Goal: Information Seeking & Learning: Learn about a topic

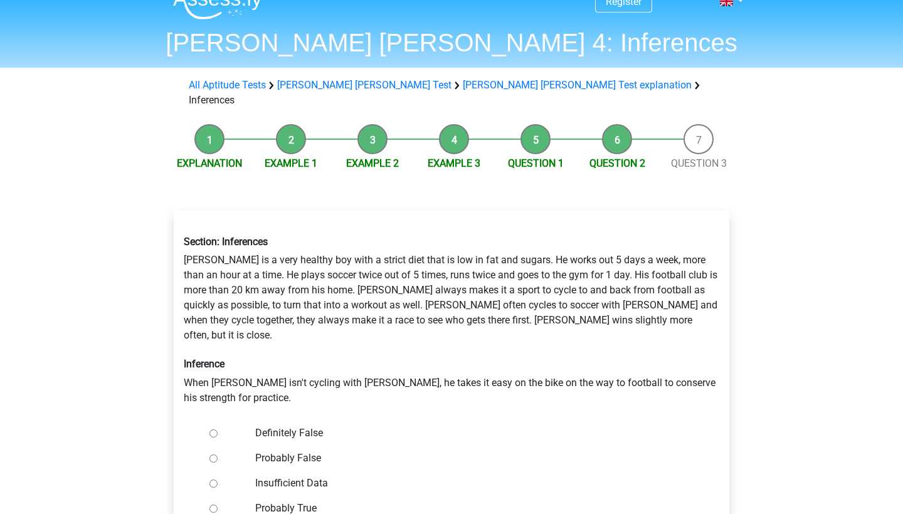
scroll to position [157, 0]
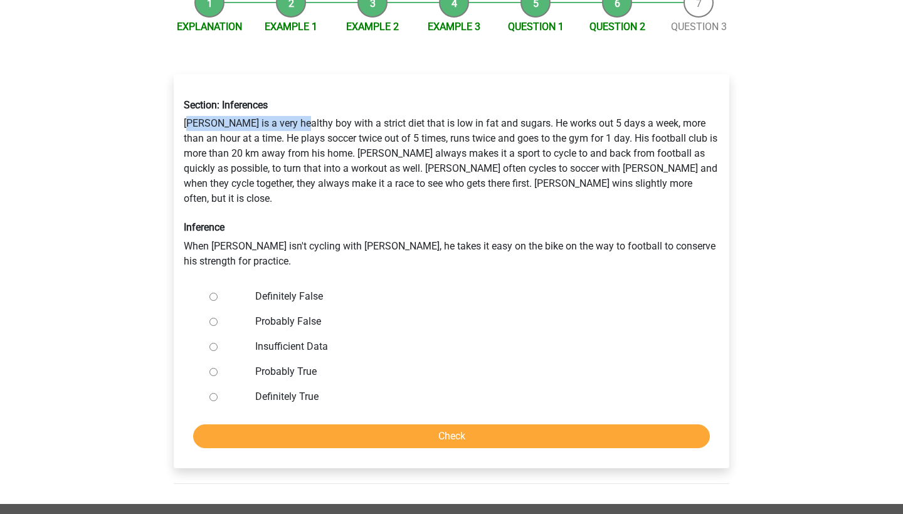
drag, startPoint x: 190, startPoint y: 107, endPoint x: 301, endPoint y: 107, distance: 110.9
click at [301, 107] on div "Section: Inferences Rowan is a very healthy boy with a strict diet that is low …" at bounding box center [451, 183] width 554 height 189
drag, startPoint x: 229, startPoint y: 110, endPoint x: 390, endPoint y: 110, distance: 160.5
click at [390, 110] on div "Section: Inferences Rowan is a very healthy boy with a strict diet that is low …" at bounding box center [451, 183] width 554 height 189
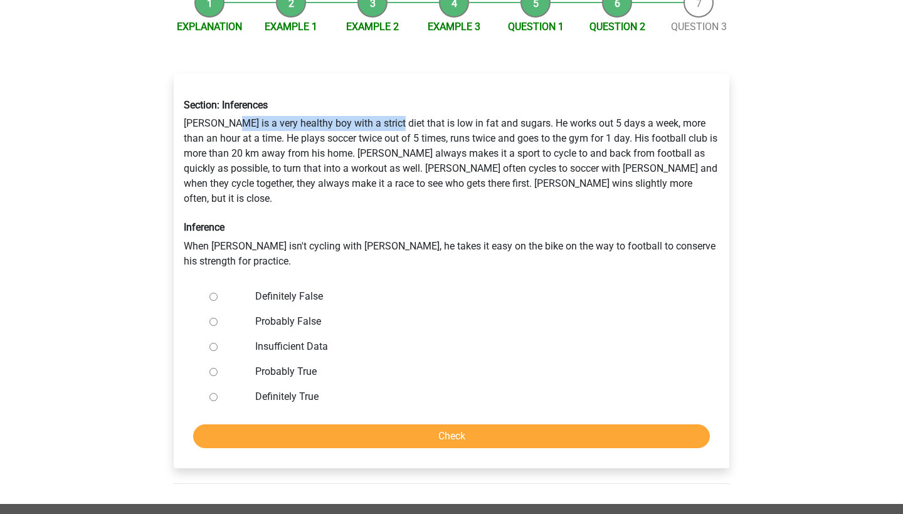
click at [390, 110] on div "Section: Inferences Rowan is a very healthy boy with a strict diet that is low …" at bounding box center [451, 183] width 554 height 189
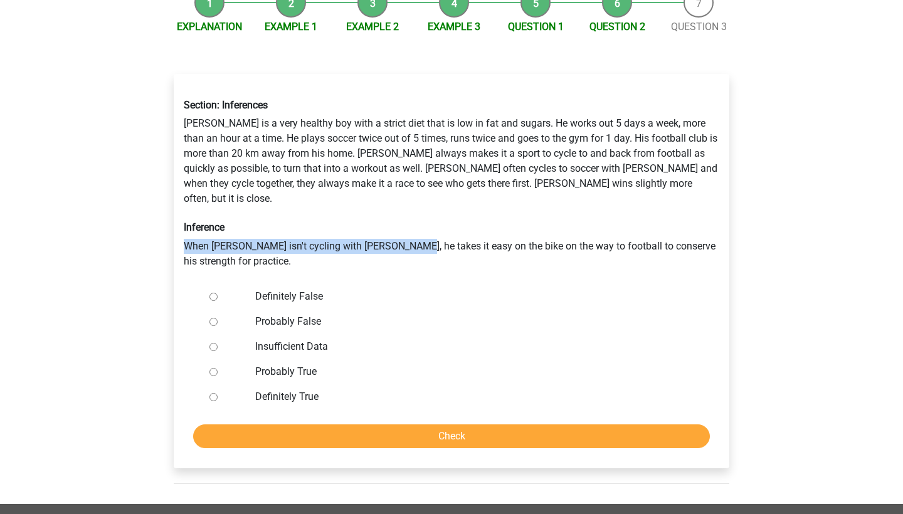
drag, startPoint x: 175, startPoint y: 213, endPoint x: 404, endPoint y: 213, distance: 228.8
click at [404, 213] on div "Section: Inferences Rowan is a very healthy boy with a strict diet that is low …" at bounding box center [451, 183] width 554 height 189
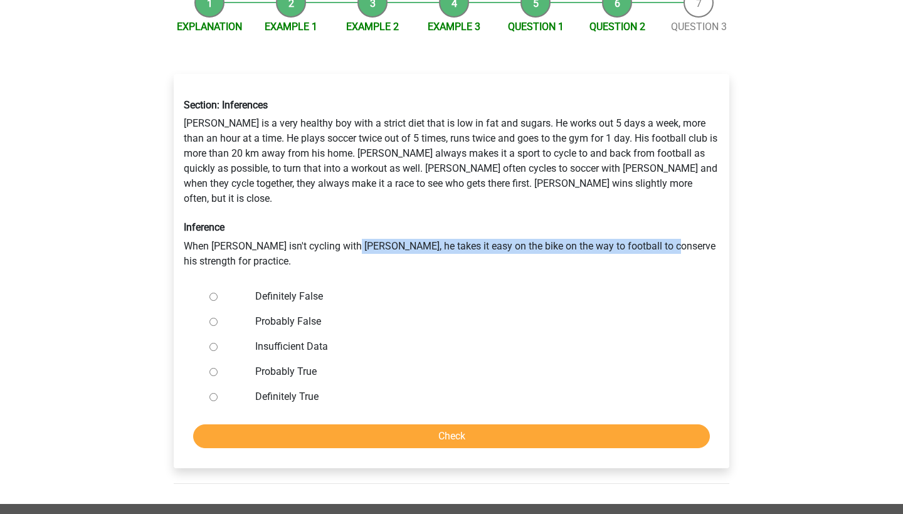
drag, startPoint x: 354, startPoint y: 218, endPoint x: 663, endPoint y: 214, distance: 309.7
click at [663, 214] on div "Section: Inferences Rowan is a very healthy boy with a strict diet that is low …" at bounding box center [451, 183] width 554 height 189
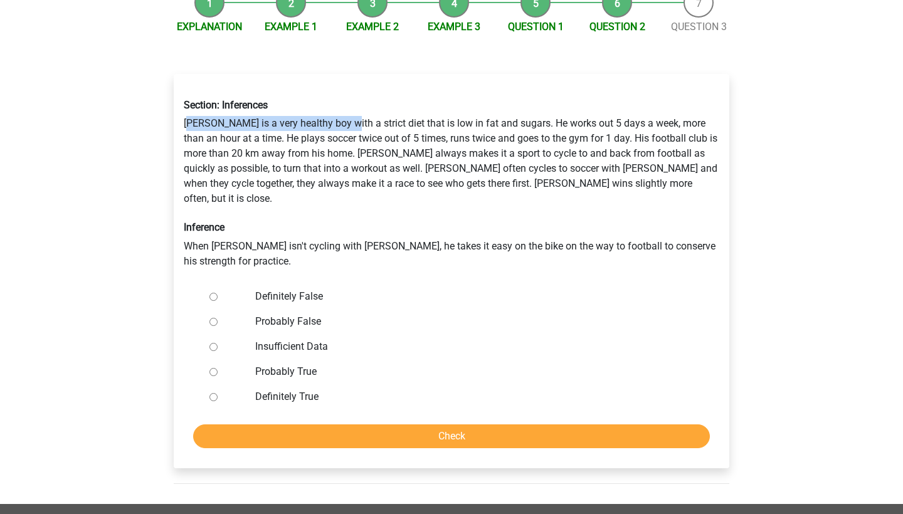
drag, startPoint x: 191, startPoint y: 110, endPoint x: 346, endPoint y: 110, distance: 155.5
click at [346, 110] on div "Section: Inferences Rowan is a very healthy boy with a strict diet that is low …" at bounding box center [451, 183] width 554 height 189
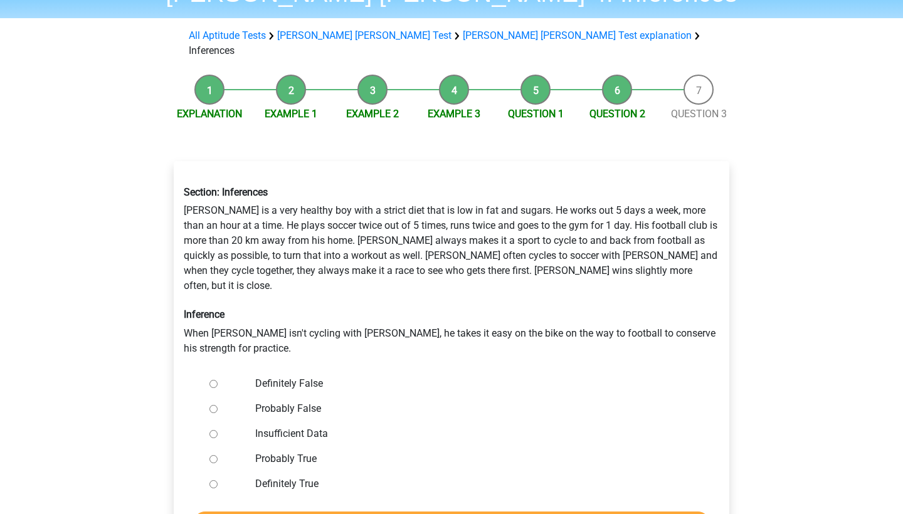
scroll to position [62, 0]
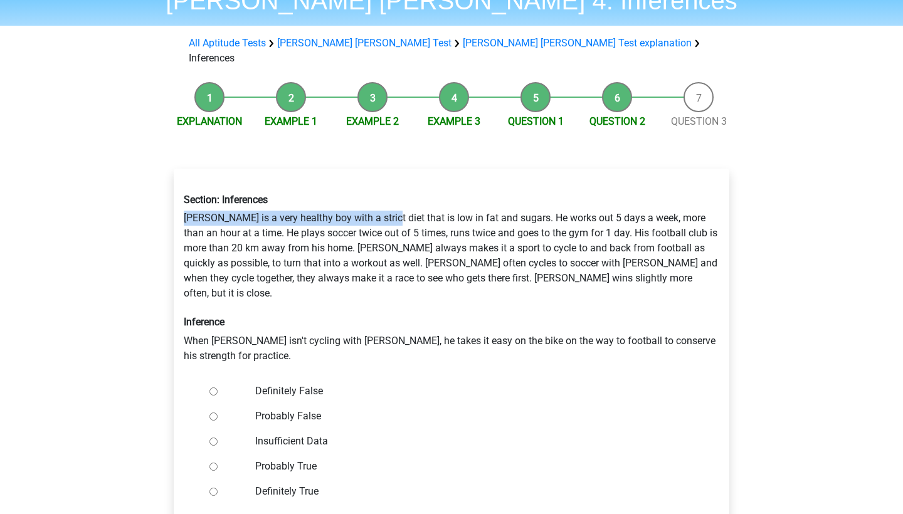
drag, startPoint x: 175, startPoint y: 200, endPoint x: 384, endPoint y: 200, distance: 209.4
click at [384, 200] on div "Section: Inferences Rowan is a very healthy boy with a strict diet that is low …" at bounding box center [451, 278] width 554 height 189
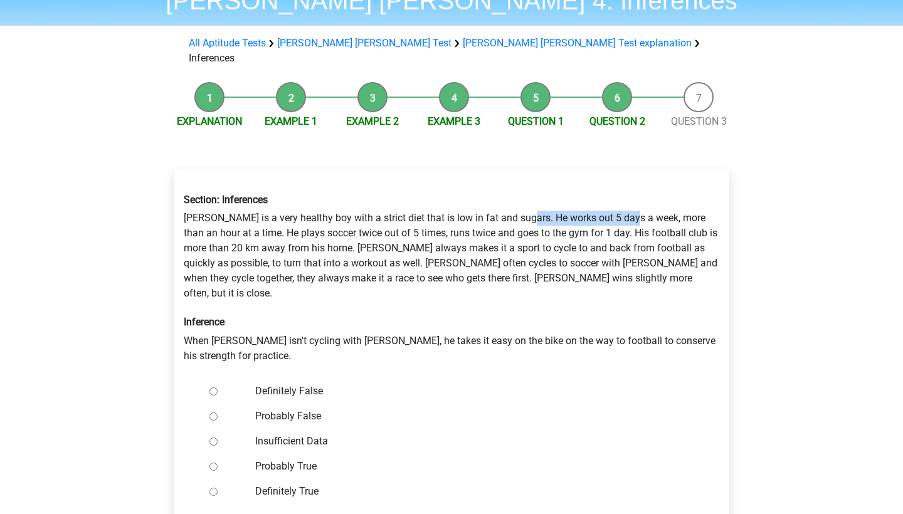
drag, startPoint x: 525, startPoint y: 201, endPoint x: 637, endPoint y: 201, distance: 112.2
click at [637, 201] on div "Section: Inferences Rowan is a very healthy boy with a strict diet that is low …" at bounding box center [451, 278] width 554 height 189
drag, startPoint x: 645, startPoint y: 201, endPoint x: 698, endPoint y: 201, distance: 52.7
click at [698, 201] on div "Section: Inferences Rowan is a very healthy boy with a strict diet that is low …" at bounding box center [451, 278] width 554 height 189
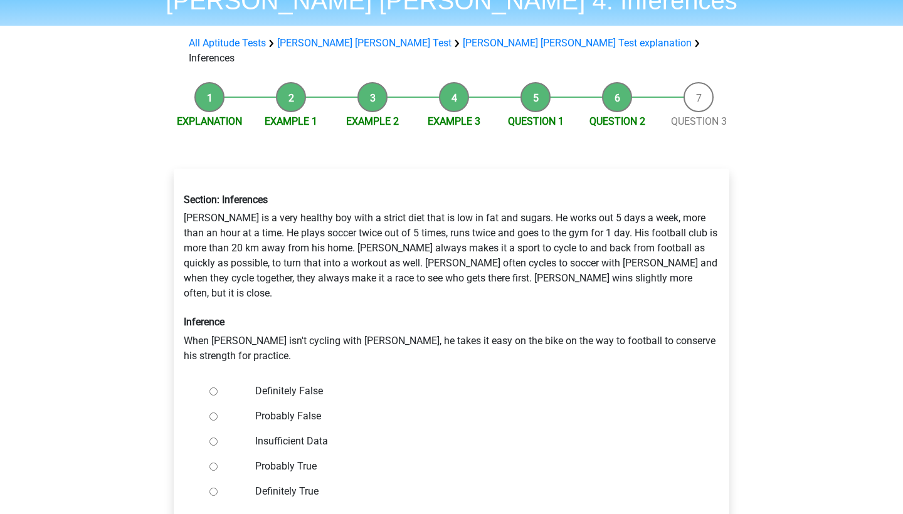
click at [328, 215] on div "Section: Inferences Rowan is a very healthy boy with a strict diet that is low …" at bounding box center [451, 278] width 554 height 189
drag, startPoint x: 246, startPoint y: 212, endPoint x: 379, endPoint y: 213, distance: 133.5
click at [379, 212] on div "Section: Inferences Rowan is a very healthy boy with a strict diet that is low …" at bounding box center [451, 278] width 554 height 189
click at [379, 213] on div "Section: Inferences Rowan is a very healthy boy with a strict diet that is low …" at bounding box center [451, 278] width 554 height 189
drag, startPoint x: 346, startPoint y: 215, endPoint x: 426, endPoint y: 215, distance: 79.6
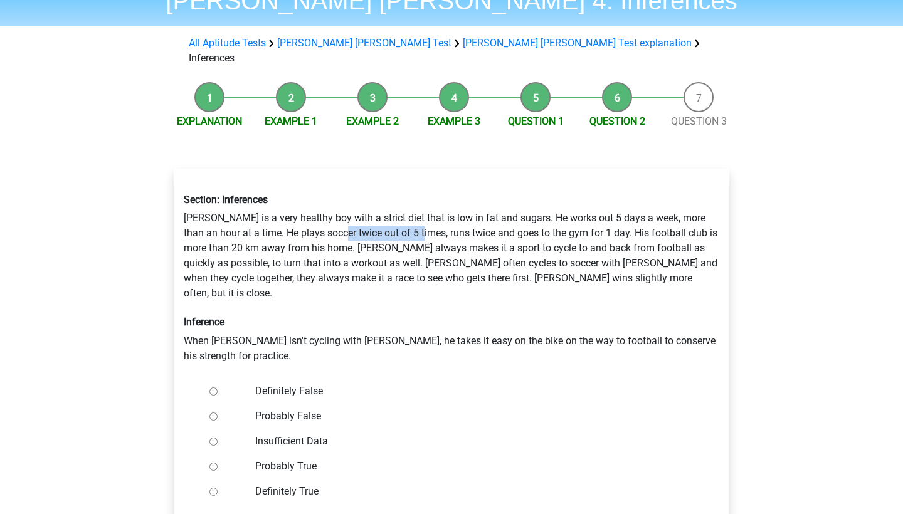
click at [426, 215] on div "Section: Inferences Rowan is a very healthy boy with a strict diet that is low …" at bounding box center [451, 278] width 554 height 189
drag, startPoint x: 418, startPoint y: 216, endPoint x: 512, endPoint y: 216, distance: 94.0
click at [512, 216] on div "Section: Inferences Rowan is a very healthy boy with a strict diet that is low …" at bounding box center [451, 278] width 554 height 189
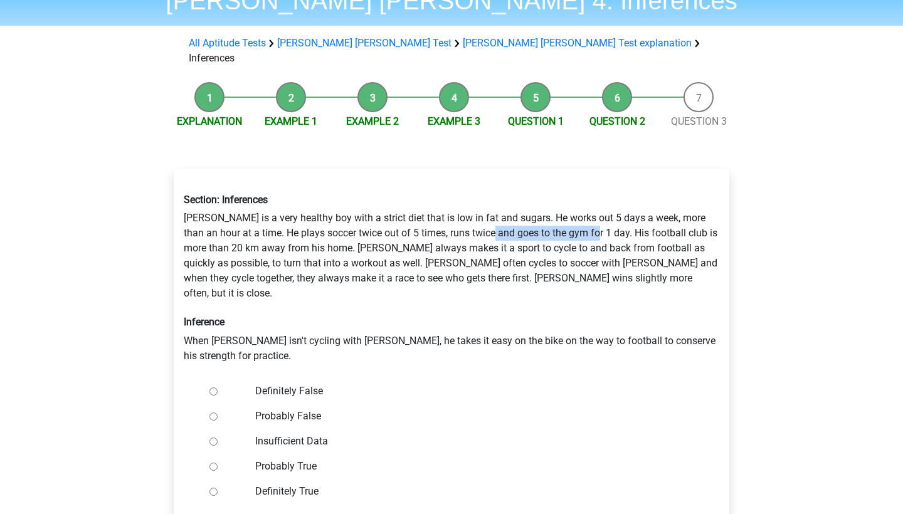
drag, startPoint x: 499, startPoint y: 216, endPoint x: 600, endPoint y: 216, distance: 100.9
click at [600, 216] on div "Section: Inferences Rowan is a very healthy boy with a strict diet that is low …" at bounding box center [451, 278] width 554 height 189
drag, startPoint x: 600, startPoint y: 216, endPoint x: 693, endPoint y: 216, distance: 92.8
click at [693, 216] on div "Section: Inferences Rowan is a very healthy boy with a strict diet that is low …" at bounding box center [451, 278] width 554 height 189
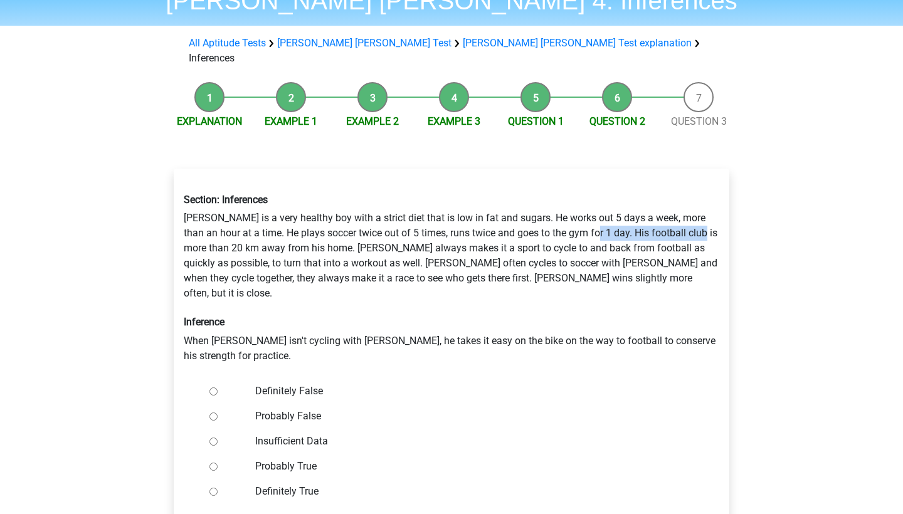
click at [693, 216] on div "Section: Inferences Rowan is a very healthy boy with a strict diet that is low …" at bounding box center [451, 278] width 554 height 189
drag, startPoint x: 186, startPoint y: 235, endPoint x: 312, endPoint y: 227, distance: 126.3
click at [315, 227] on div "Section: Inferences Rowan is a very healthy boy with a strict diet that is low …" at bounding box center [451, 278] width 554 height 189
click at [308, 227] on div "Section: Inferences Rowan is a very healthy boy with a strict diet that is low …" at bounding box center [451, 278] width 554 height 189
drag, startPoint x: 328, startPoint y: 231, endPoint x: 446, endPoint y: 231, distance: 117.2
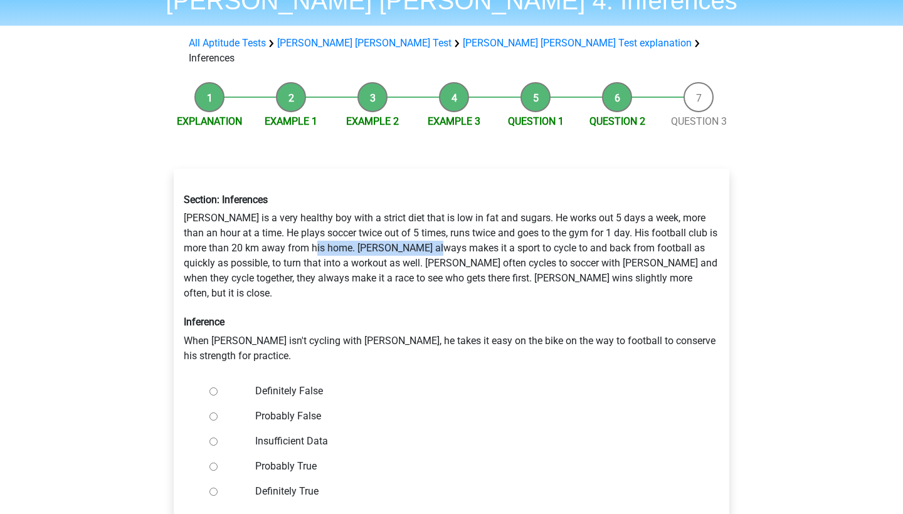
click at [446, 231] on div "Section: Inferences Rowan is a very healthy boy with a strict diet that is low …" at bounding box center [451, 278] width 554 height 189
drag, startPoint x: 222, startPoint y: 245, endPoint x: 385, endPoint y: 245, distance: 163.6
click at [385, 245] on div "Section: Inferences Rowan is a very healthy boy with a strict diet that is low …" at bounding box center [451, 278] width 554 height 189
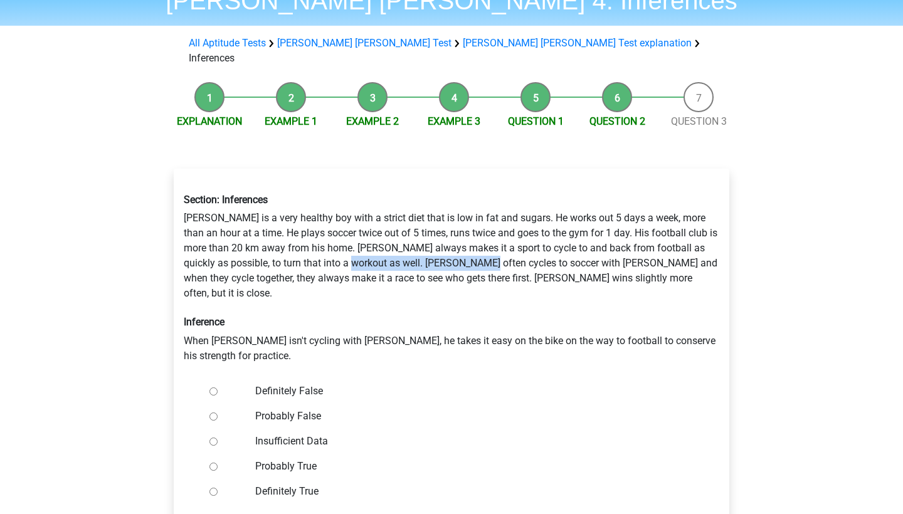
drag, startPoint x: 378, startPoint y: 246, endPoint x: 512, endPoint y: 244, distance: 134.2
click at [512, 244] on div "Section: Inferences Rowan is a very healthy boy with a strict diet that is low …" at bounding box center [451, 278] width 554 height 189
drag, startPoint x: 470, startPoint y: 246, endPoint x: 580, endPoint y: 246, distance: 109.7
click at [579, 246] on div "Section: Inferences Rowan is a very healthy boy with a strict diet that is low …" at bounding box center [451, 278] width 554 height 189
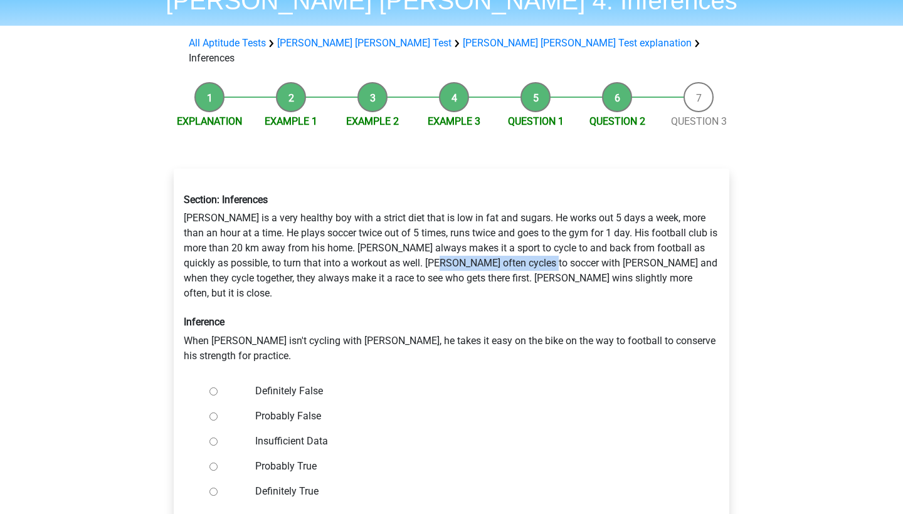
click at [580, 246] on div "Section: Inferences Rowan is a very healthy boy with a strict diet that is low …" at bounding box center [451, 278] width 554 height 189
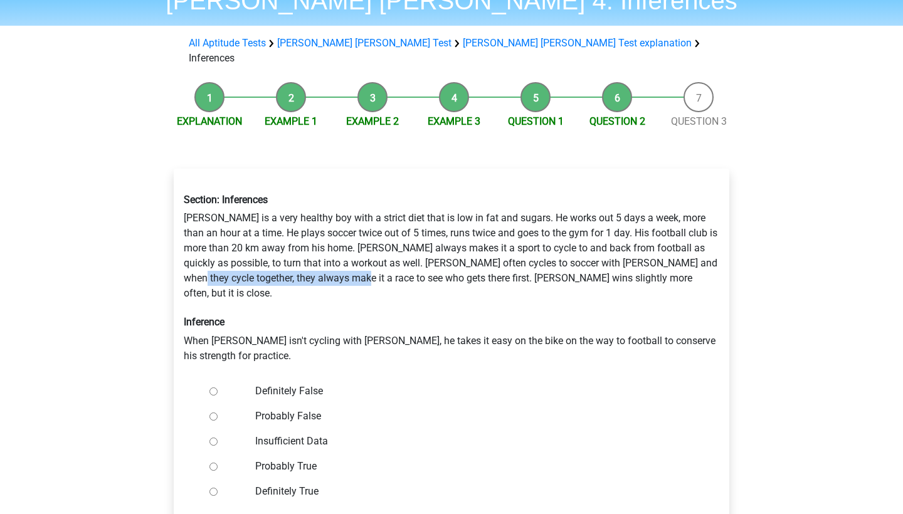
drag, startPoint x: 218, startPoint y: 258, endPoint x: 380, endPoint y: 258, distance: 163.0
click at [380, 258] on div "Section: Inferences Rowan is a very healthy boy with a strict diet that is low …" at bounding box center [451, 278] width 554 height 189
drag, startPoint x: 395, startPoint y: 259, endPoint x: 480, endPoint y: 259, distance: 84.6
click at [480, 259] on div "Section: Inferences Rowan is a very healthy boy with a strict diet that is low …" at bounding box center [451, 278] width 554 height 189
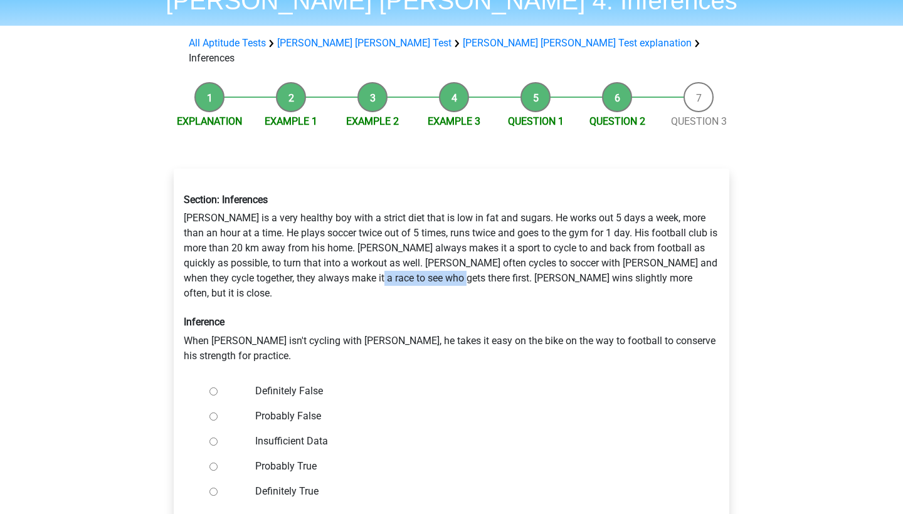
click at [480, 259] on div "Section: Inferences Rowan is a very healthy boy with a strict diet that is low …" at bounding box center [451, 278] width 554 height 189
drag, startPoint x: 188, startPoint y: 312, endPoint x: 291, endPoint y: 312, distance: 103.4
click at [292, 312] on div "Section: Inferences Rowan is a very healthy boy with a strict diet that is low …" at bounding box center [451, 278] width 554 height 189
click at [291, 312] on div "Section: Inferences Rowan is a very healthy boy with a strict diet that is low …" at bounding box center [451, 278] width 554 height 189
drag, startPoint x: 216, startPoint y: 311, endPoint x: 308, endPoint y: 311, distance: 92.1
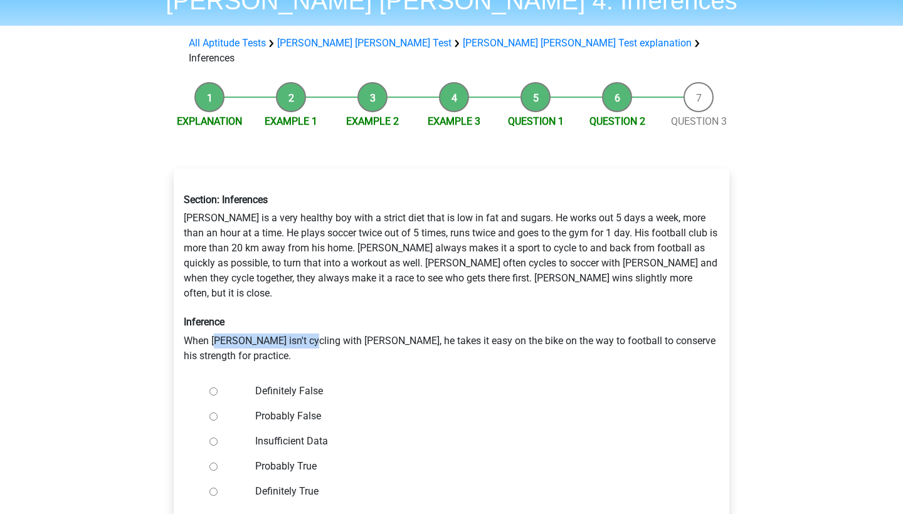
click at [308, 311] on div "Section: Inferences Rowan is a very healthy boy with a strict diet that is low …" at bounding box center [451, 278] width 554 height 189
drag, startPoint x: 396, startPoint y: 307, endPoint x: 499, endPoint y: 307, distance: 102.8
click at [499, 307] on div "Section: Inferences Rowan is a very healthy boy with a strict diet that is low …" at bounding box center [451, 278] width 554 height 189
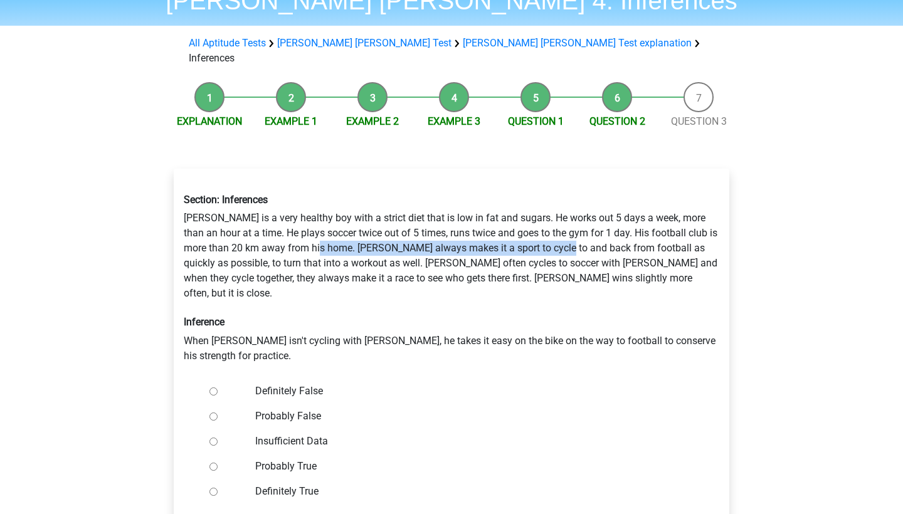
drag, startPoint x: 333, startPoint y: 226, endPoint x: 578, endPoint y: 237, distance: 244.7
click at [578, 237] on div "Section: Inferences Rowan is a very healthy boy with a strict diet that is low …" at bounding box center [451, 278] width 554 height 189
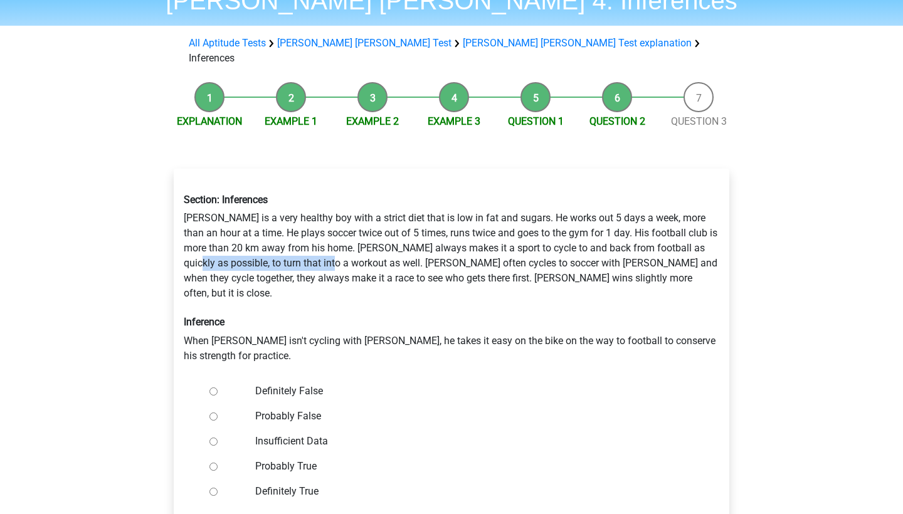
drag, startPoint x: 224, startPoint y: 249, endPoint x: 368, endPoint y: 249, distance: 143.5
click at [368, 249] on div "Section: Inferences Rowan is a very healthy boy with a strict diet that is low …" at bounding box center [451, 278] width 554 height 189
drag, startPoint x: 190, startPoint y: 298, endPoint x: 286, endPoint y: 299, distance: 96.5
click at [286, 299] on div "Section: Inferences Rowan is a very healthy boy with a strict diet that is low …" at bounding box center [451, 278] width 554 height 189
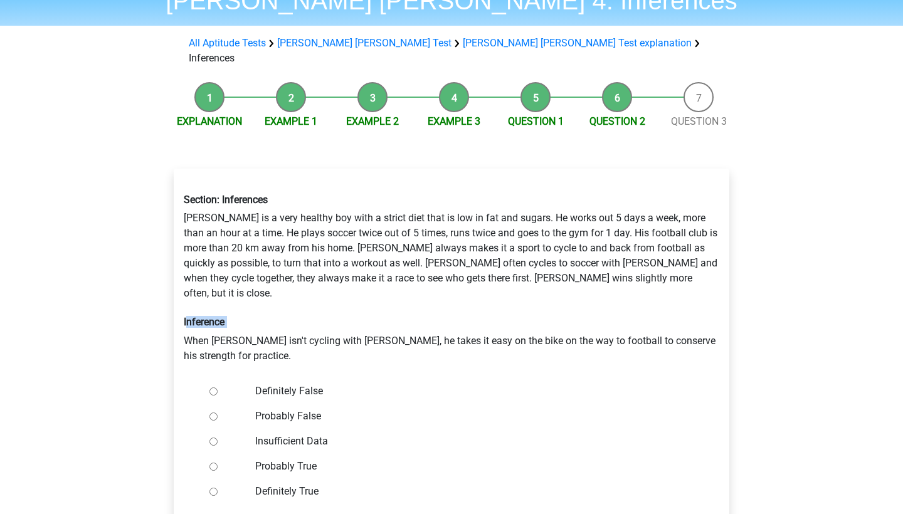
click at [286, 299] on div "Section: Inferences Rowan is a very healthy boy with a strict diet that is low …" at bounding box center [451, 278] width 554 height 189
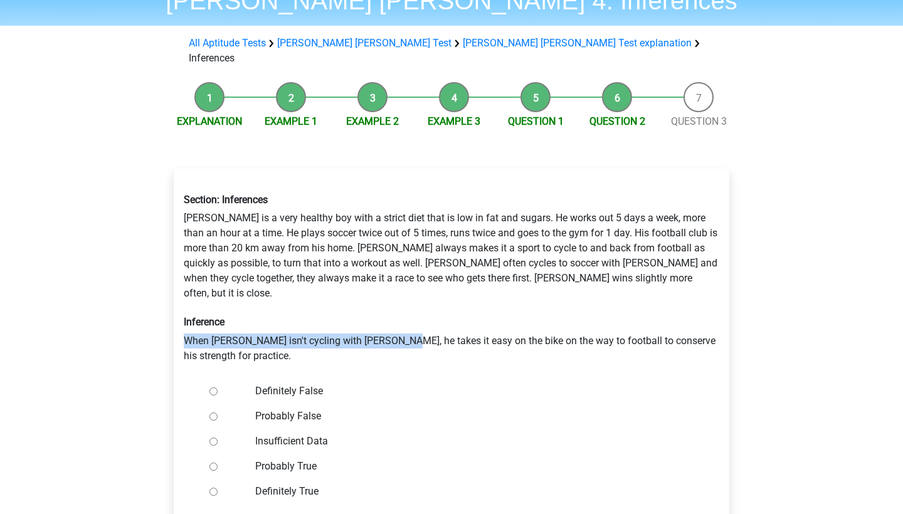
drag, startPoint x: 176, startPoint y: 310, endPoint x: 401, endPoint y: 306, distance: 225.1
click at [401, 306] on div "Section: Inferences Rowan is a very healthy boy with a strict diet that is low …" at bounding box center [451, 278] width 554 height 189
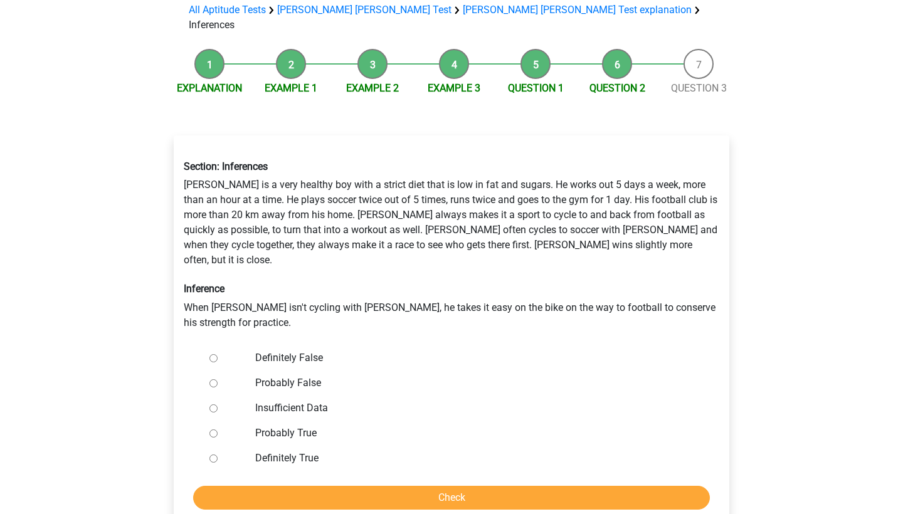
scroll to position [137, 0]
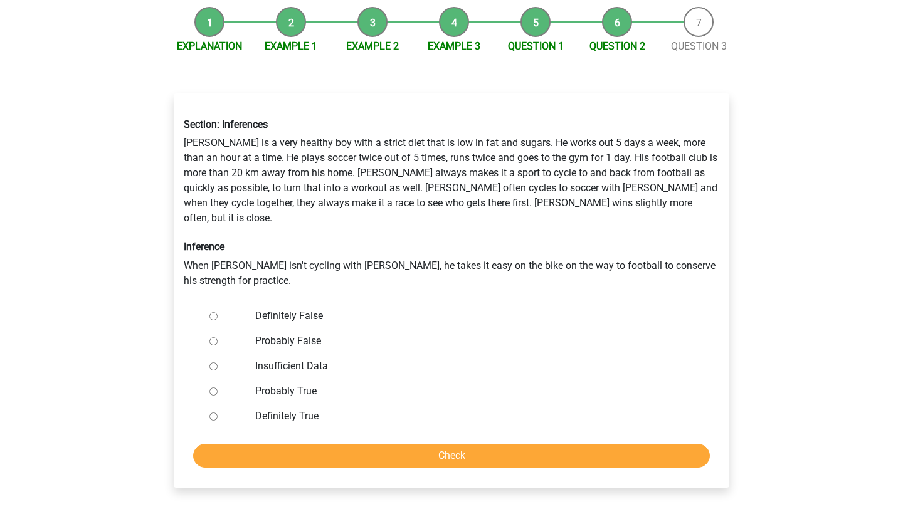
click at [326, 404] on div "Definitely True" at bounding box center [472, 416] width 453 height 25
click at [303, 308] on label "Definitely False" at bounding box center [472, 315] width 434 height 15
click at [218, 312] on input "Definitely False" at bounding box center [213, 316] width 8 height 8
radio input "true"
click at [373, 444] on input "Check" at bounding box center [451, 456] width 517 height 24
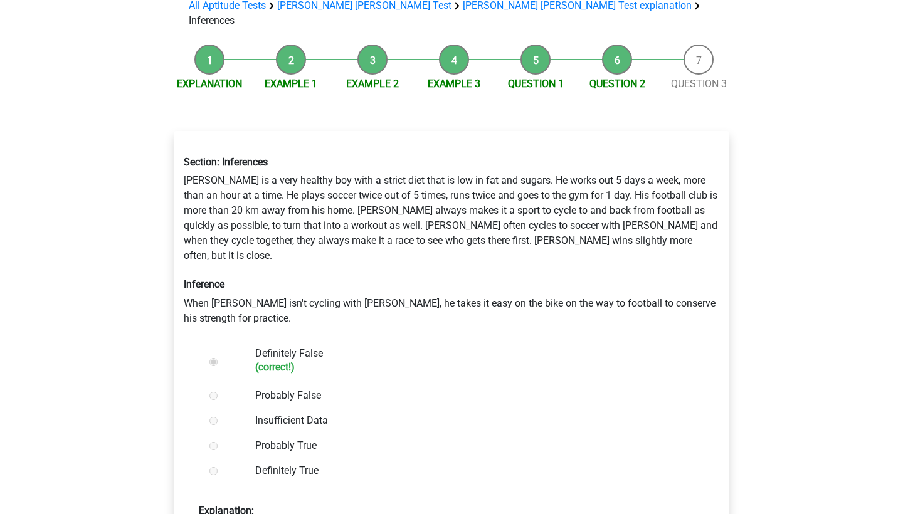
scroll to position [169, 0]
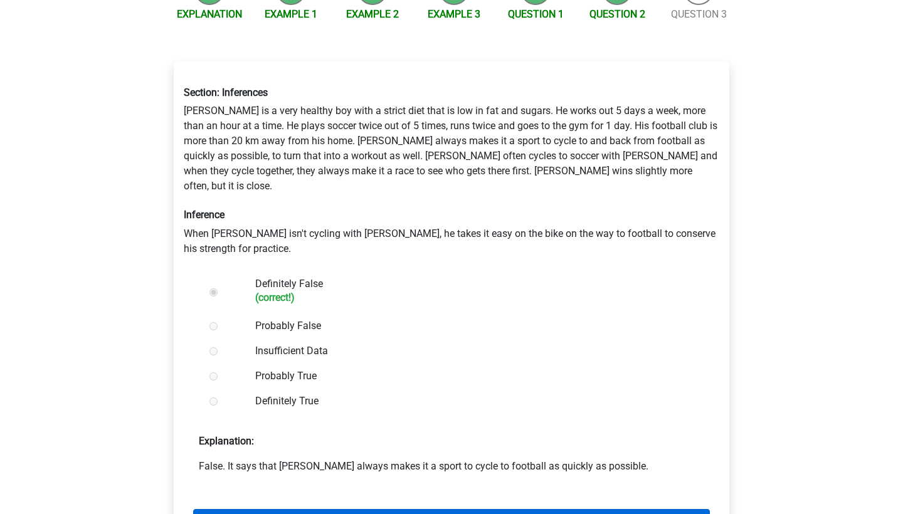
click at [378, 509] on link "Next question" at bounding box center [451, 521] width 517 height 24
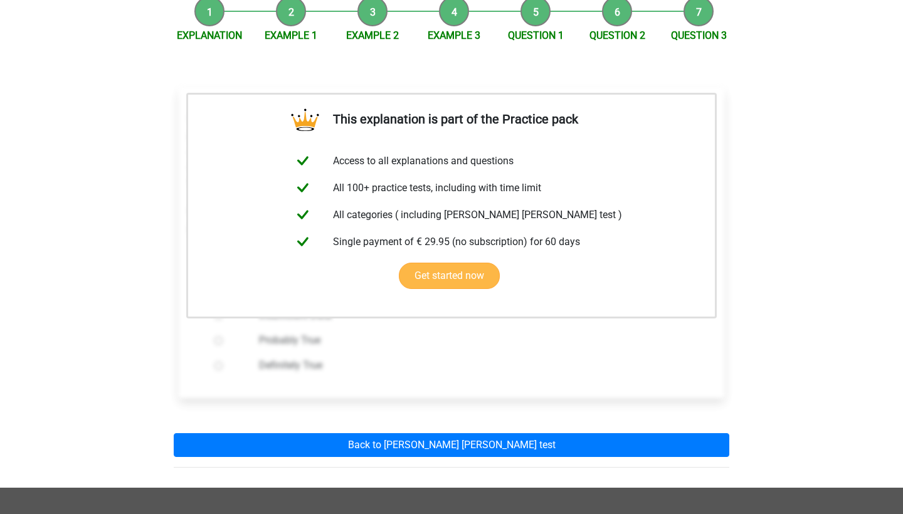
scroll to position [211, 0]
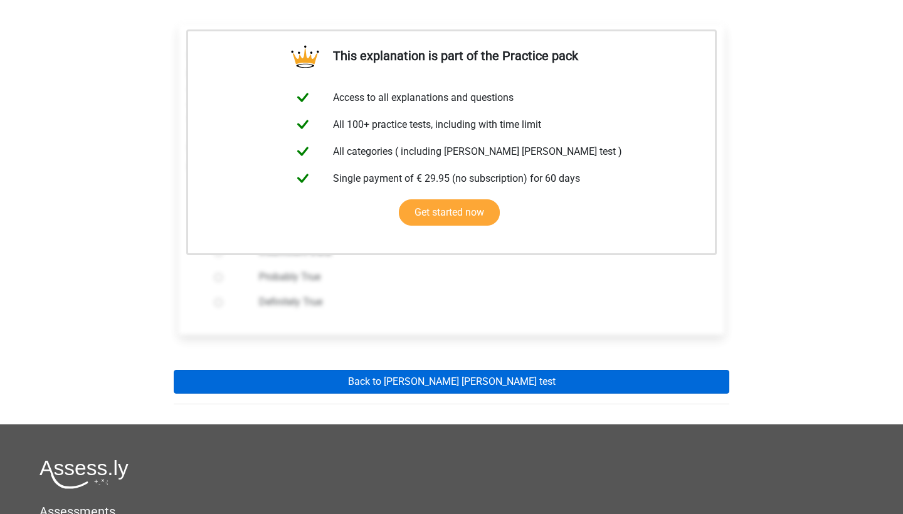
click at [419, 370] on link "Back to [PERSON_NAME] [PERSON_NAME] test" at bounding box center [451, 382] width 555 height 24
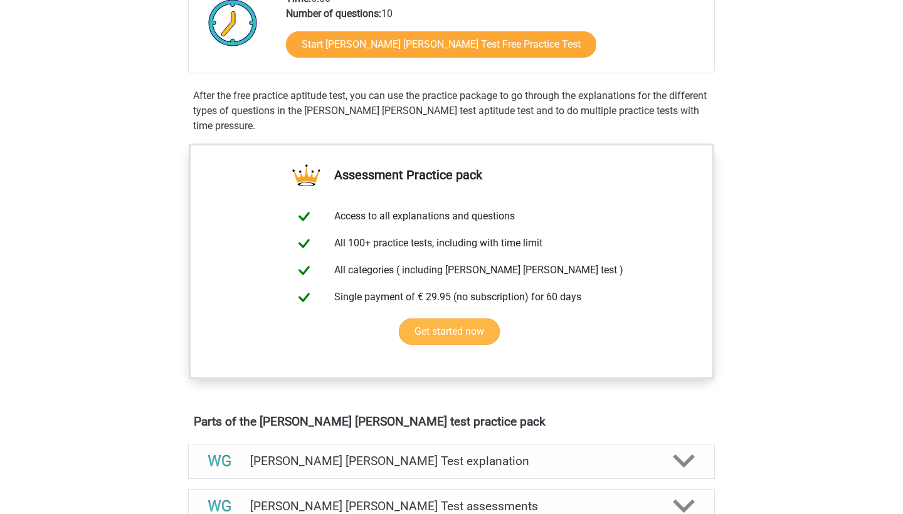
scroll to position [563, 0]
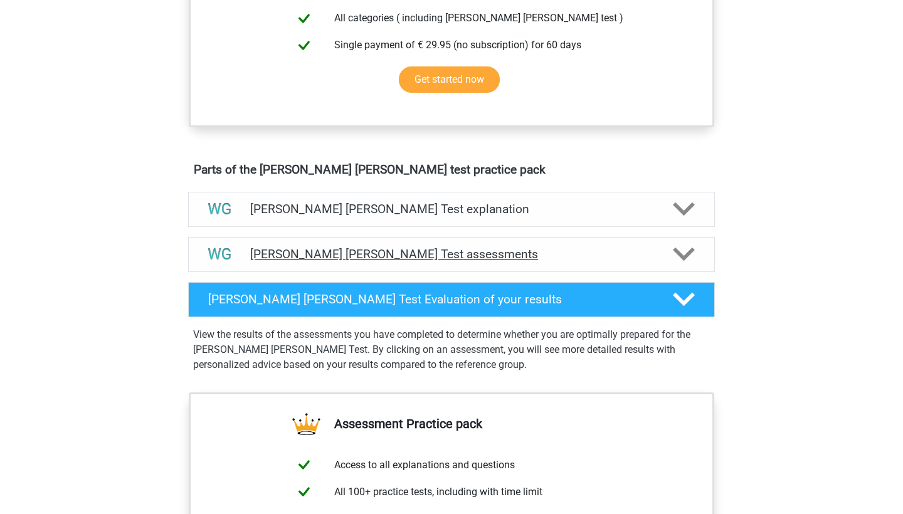
click at [431, 271] on div "Watson Glaser Test assessments" at bounding box center [451, 254] width 527 height 35
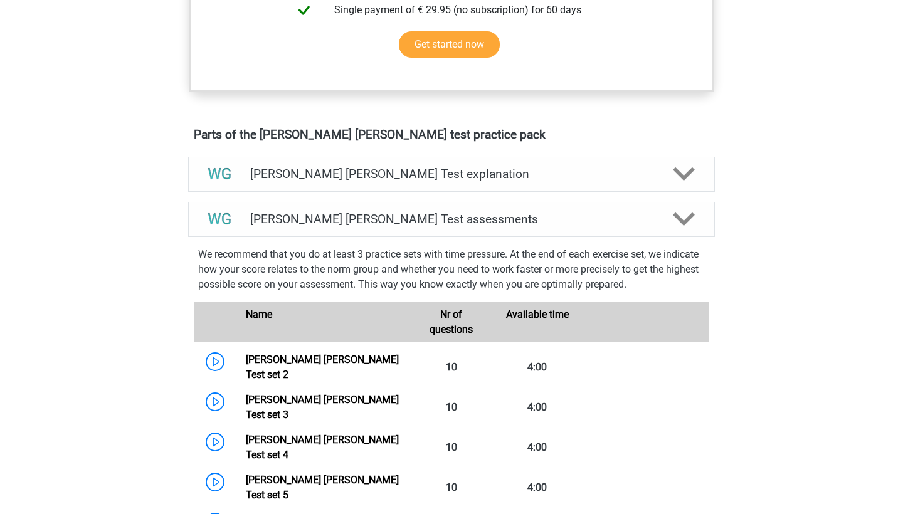
scroll to position [648, 0]
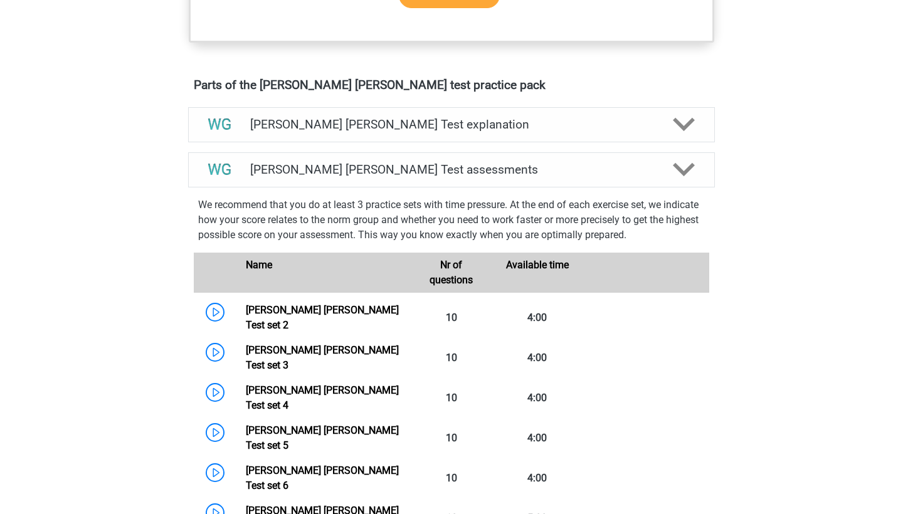
click at [464, 144] on div "Watson Glaser Test explanation The Watson Glaser Critical Thinking Test assesse…" at bounding box center [451, 124] width 575 height 45
click at [464, 132] on div "[PERSON_NAME] [PERSON_NAME] Test explanation" at bounding box center [451, 124] width 527 height 35
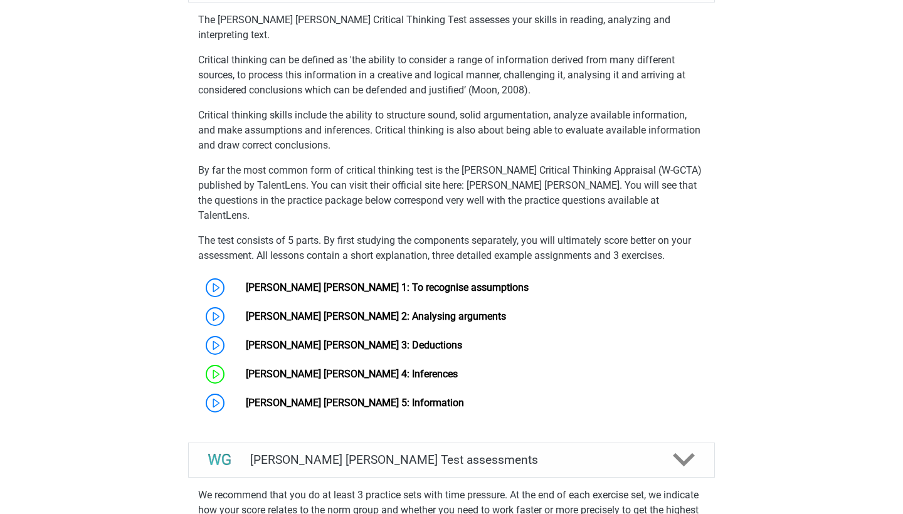
scroll to position [802, 0]
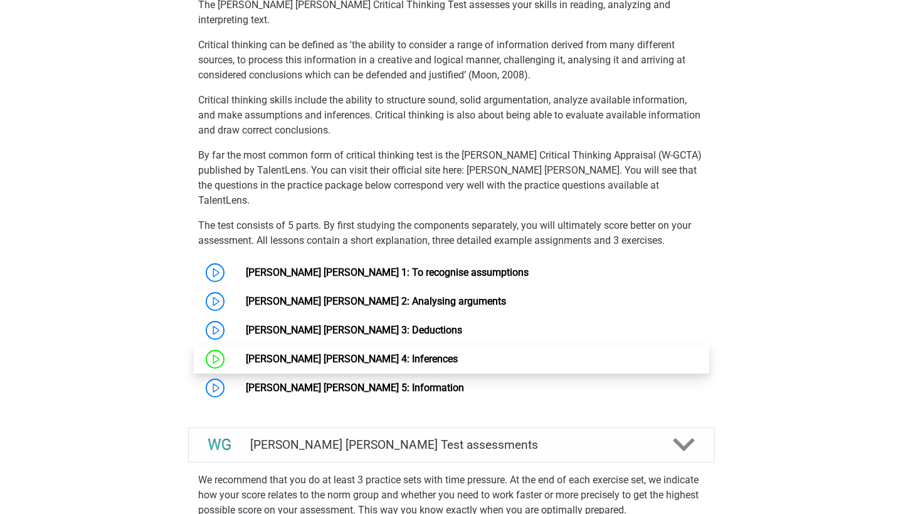
click at [265, 353] on link "[PERSON_NAME] [PERSON_NAME] 4: Inferences" at bounding box center [352, 359] width 212 height 12
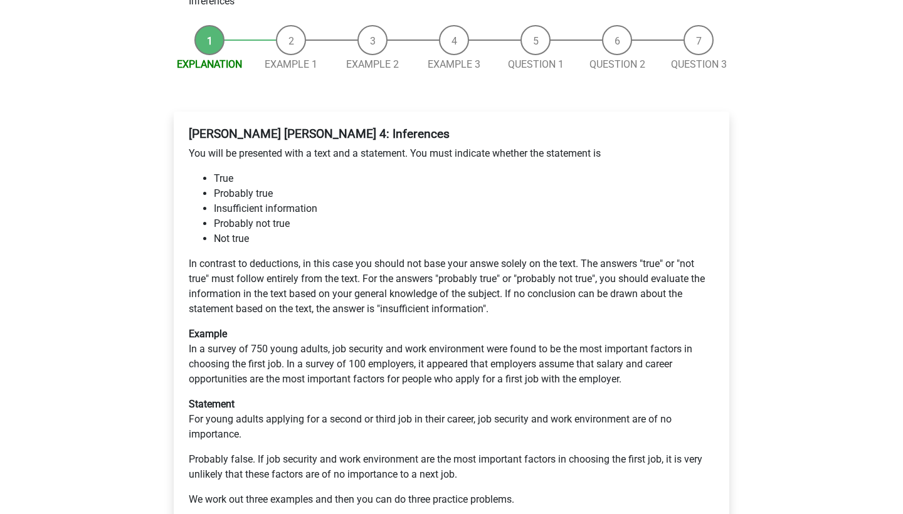
scroll to position [274, 0]
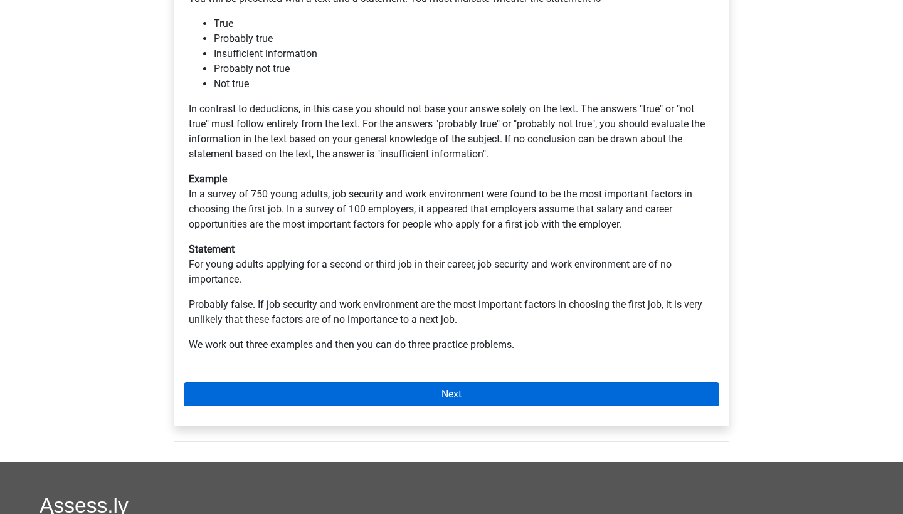
click at [383, 382] on link "Next" at bounding box center [451, 394] width 535 height 24
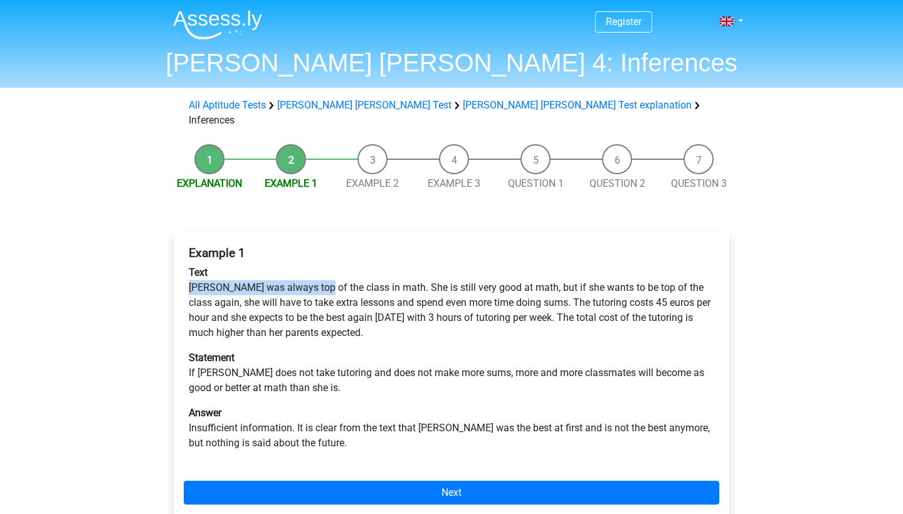
drag, startPoint x: 190, startPoint y: 275, endPoint x: 315, endPoint y: 275, distance: 125.4
click at [315, 275] on p "Text Maria was always top of the class in math. She is still very good at math,…" at bounding box center [451, 302] width 525 height 75
drag, startPoint x: 253, startPoint y: 274, endPoint x: 407, endPoint y: 274, distance: 153.6
click at [407, 274] on p "Text Maria was always top of the class in math. She is still very good at math,…" at bounding box center [451, 302] width 525 height 75
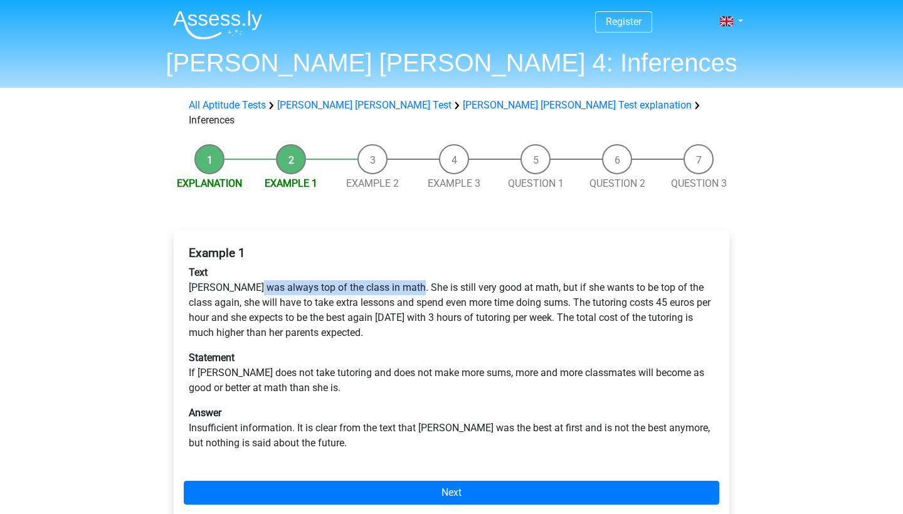
click at [407, 274] on p "Text Maria was always top of the class in math. She is still very good at math,…" at bounding box center [451, 302] width 525 height 75
drag, startPoint x: 382, startPoint y: 273, endPoint x: 503, endPoint y: 273, distance: 121.0
click at [503, 273] on p "Text Maria was always top of the class in math. She is still very good at math,…" at bounding box center [451, 302] width 525 height 75
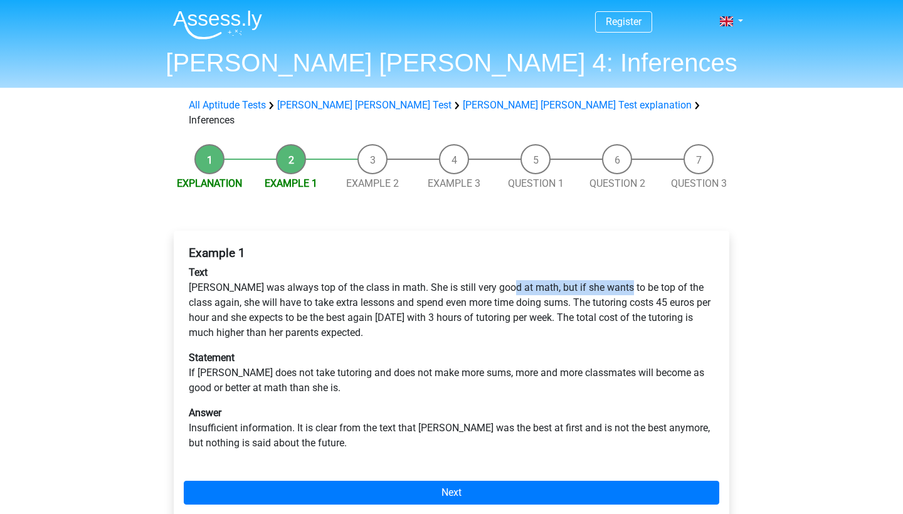
drag, startPoint x: 504, startPoint y: 272, endPoint x: 617, endPoint y: 275, distance: 112.9
click at [617, 275] on p "Text Maria was always top of the class in math. She is still very good at math,…" at bounding box center [451, 302] width 525 height 75
drag, startPoint x: 199, startPoint y: 291, endPoint x: 299, endPoint y: 292, distance: 99.7
click at [299, 291] on p "Text Maria was always top of the class in math. She is still very good at math,…" at bounding box center [451, 302] width 525 height 75
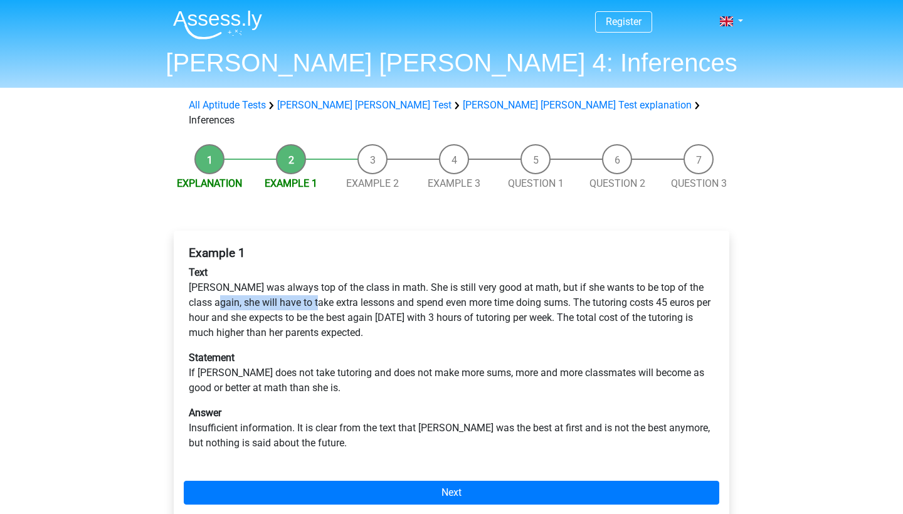
click at [299, 292] on p "Text Maria was always top of the class in math. She is still very good at math,…" at bounding box center [451, 302] width 525 height 75
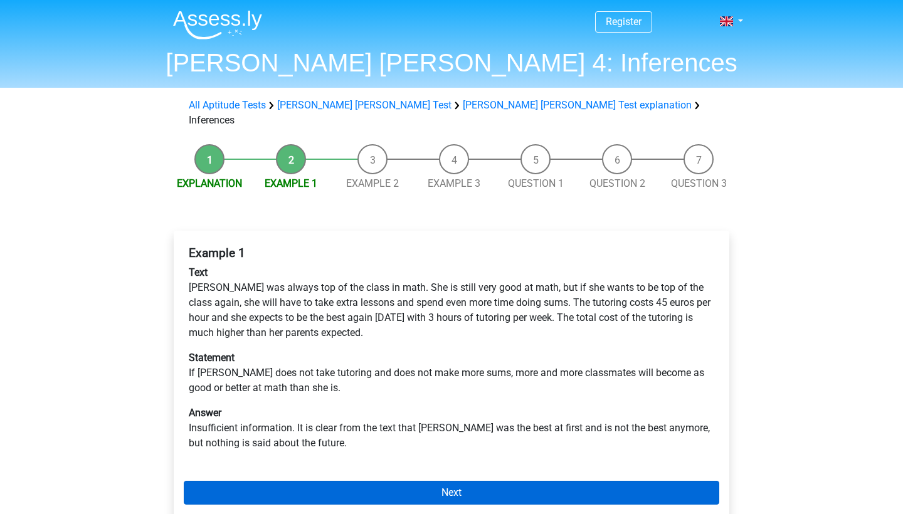
click at [406, 481] on link "Next" at bounding box center [451, 493] width 535 height 24
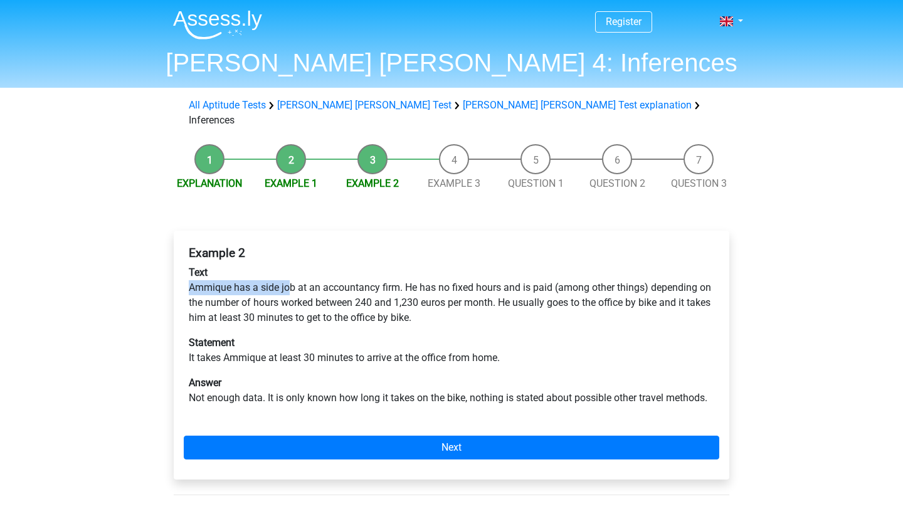
drag, startPoint x: 186, startPoint y: 271, endPoint x: 290, endPoint y: 271, distance: 104.1
click at [290, 271] on div "Example 2 Text Ammique has a side job at an accountancy firm. He has no fixed h…" at bounding box center [451, 331] width 535 height 180
click at [290, 271] on p "Text Ammique has a side job at an accountancy firm. He has no fixed hours and i…" at bounding box center [451, 295] width 525 height 60
drag, startPoint x: 409, startPoint y: 273, endPoint x: 491, endPoint y: 273, distance: 82.1
click at [491, 273] on p "Text Ammique has a side job at an accountancy firm. He has no fixed hours and i…" at bounding box center [451, 295] width 525 height 60
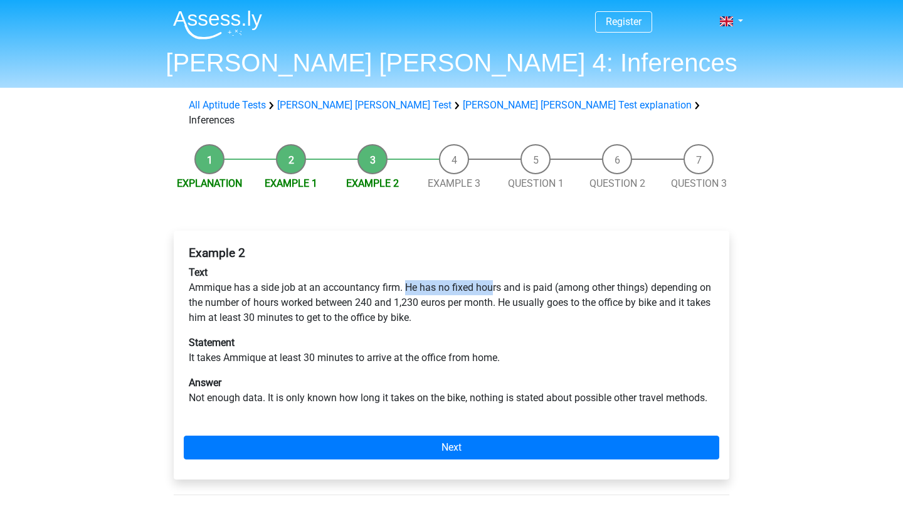
click at [491, 273] on p "Text Ammique has a side job at an accountancy firm. He has no fixed hours and i…" at bounding box center [451, 295] width 525 height 60
drag, startPoint x: 198, startPoint y: 289, endPoint x: 318, endPoint y: 289, distance: 119.7
click at [318, 289] on p "Text Ammique has a side job at an accountancy firm. He has no fixed hours and i…" at bounding box center [451, 295] width 525 height 60
drag, startPoint x: 508, startPoint y: 289, endPoint x: 587, endPoint y: 291, distance: 79.0
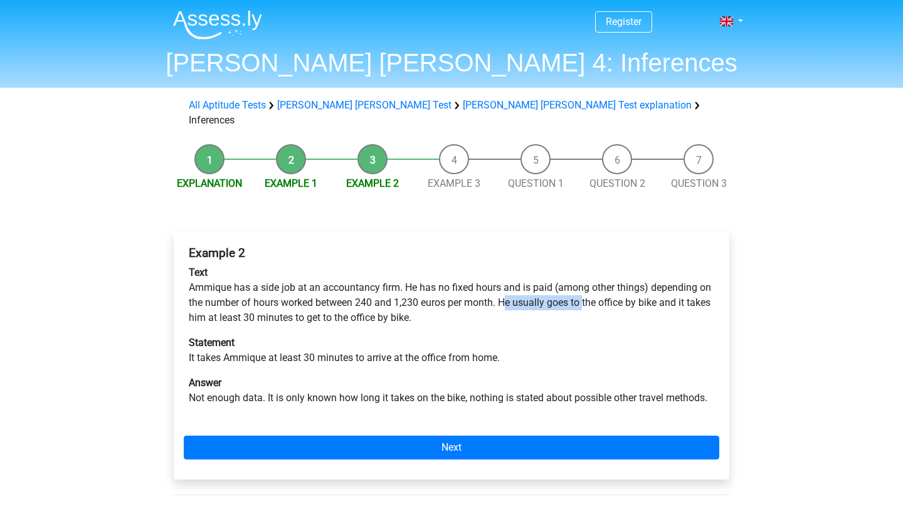
click at [587, 291] on p "Text Ammique has a side job at an accountancy firm. He has no fixed hours and i…" at bounding box center [451, 295] width 525 height 60
drag, startPoint x: 189, startPoint y: 305, endPoint x: 268, endPoint y: 300, distance: 79.2
click at [268, 300] on p "Text Ammique has a side job at an accountancy firm. He has no fixed hours and i…" at bounding box center [451, 295] width 525 height 60
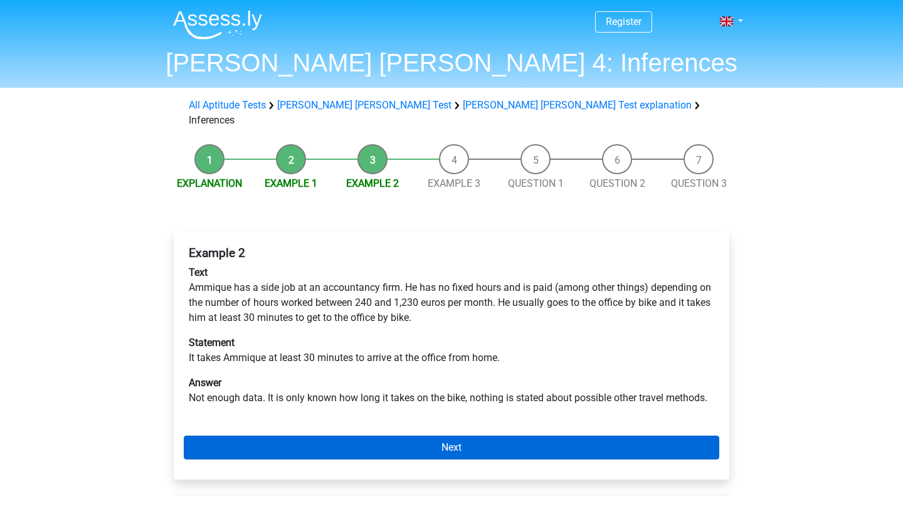
click at [380, 436] on link "Next" at bounding box center [451, 448] width 535 height 24
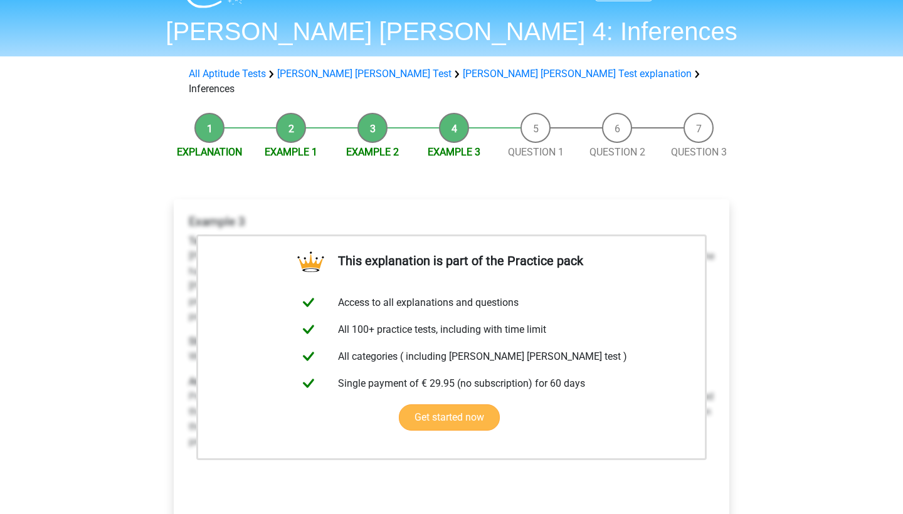
scroll to position [187, 0]
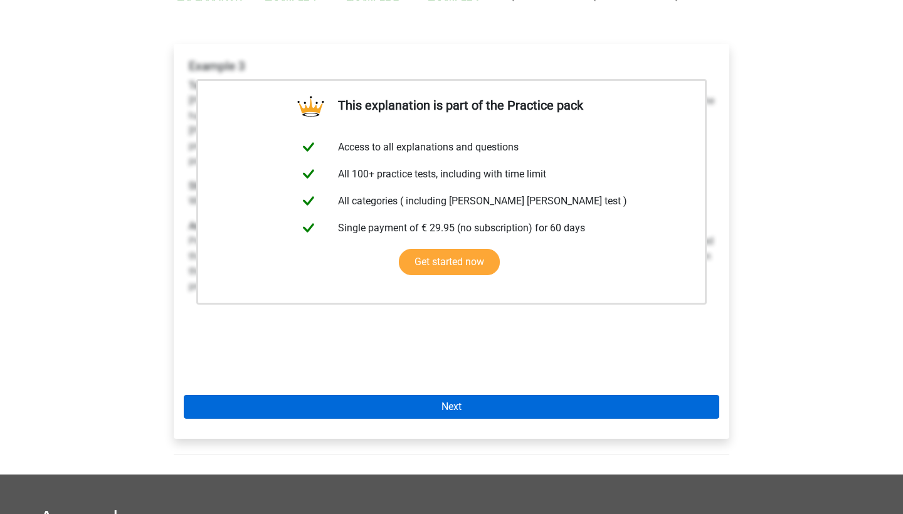
click at [469, 395] on link "Next" at bounding box center [451, 407] width 535 height 24
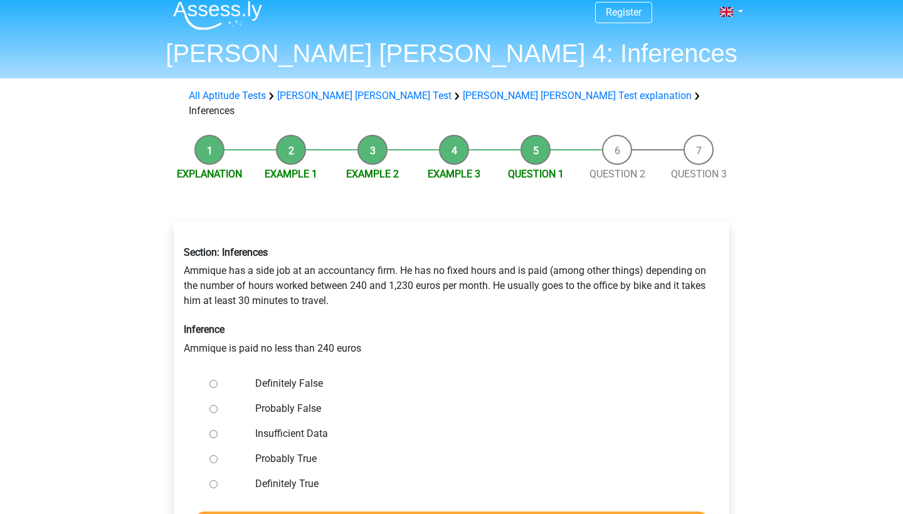
scroll to position [16, 0]
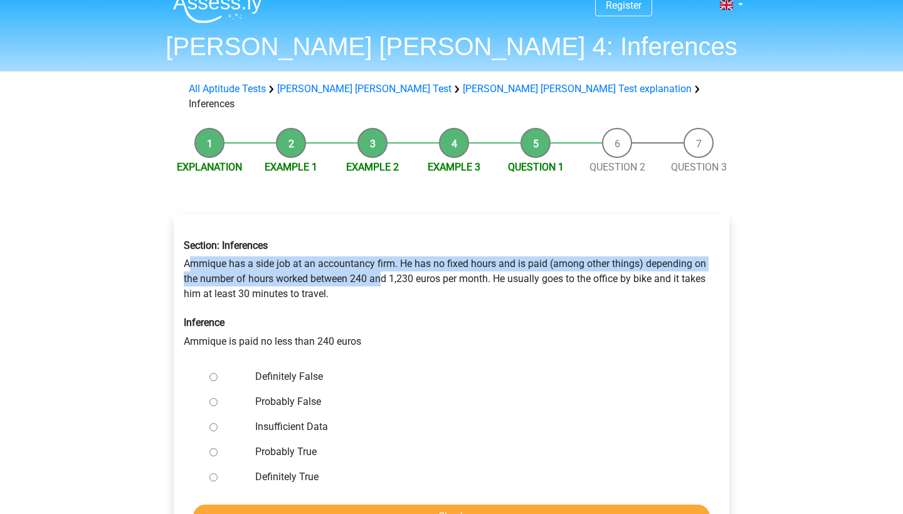
drag, startPoint x: 189, startPoint y: 242, endPoint x: 381, endPoint y: 256, distance: 193.0
click at [381, 256] on div "Section: Inferences Ammique has a side job at an accountancy firm. He has no fi…" at bounding box center [451, 293] width 554 height 129
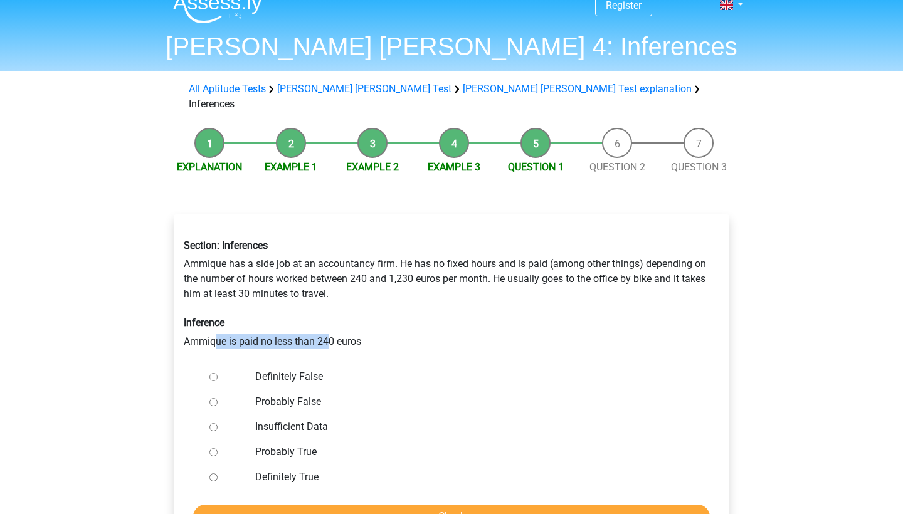
drag, startPoint x: 214, startPoint y: 325, endPoint x: 335, endPoint y: 325, distance: 121.6
click at [335, 325] on div "Section: Inferences Ammique has a side job at an accountancy firm. He has no fi…" at bounding box center [451, 293] width 554 height 129
click at [296, 369] on label "Definitely False" at bounding box center [472, 376] width 434 height 15
click at [218, 373] on input "Definitely False" at bounding box center [213, 377] width 8 height 8
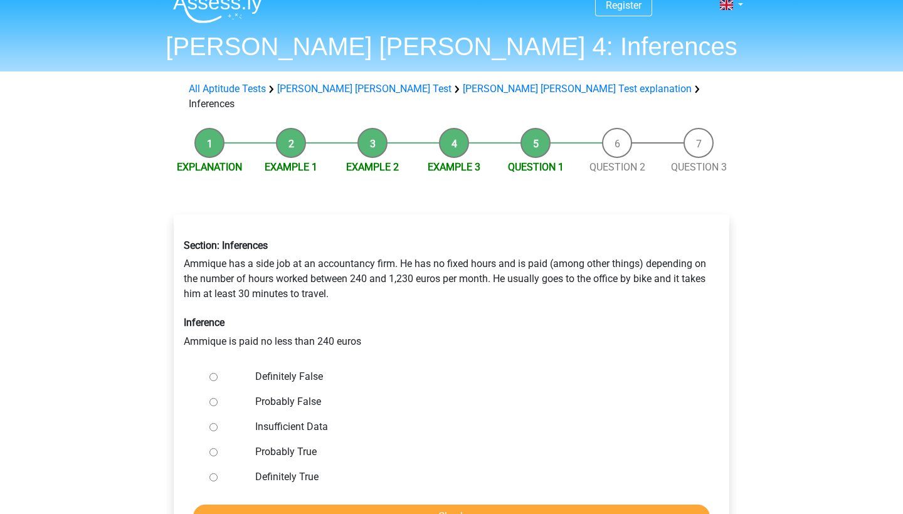
radio input "true"
click at [286, 469] on div "Definitely True" at bounding box center [472, 476] width 453 height 25
click at [286, 469] on label "Definitely True" at bounding box center [472, 476] width 434 height 15
click at [218, 473] on input "Definitely True" at bounding box center [213, 477] width 8 height 8
radio input "true"
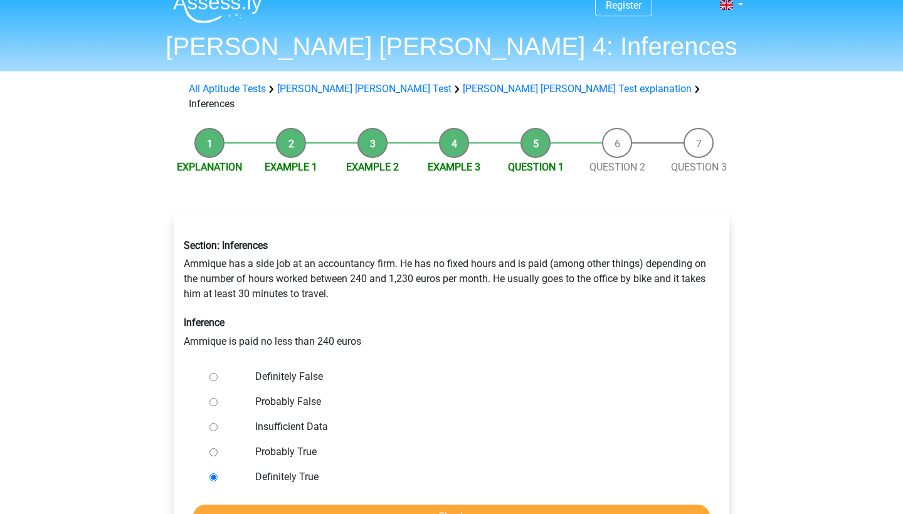
scroll to position [53, 0]
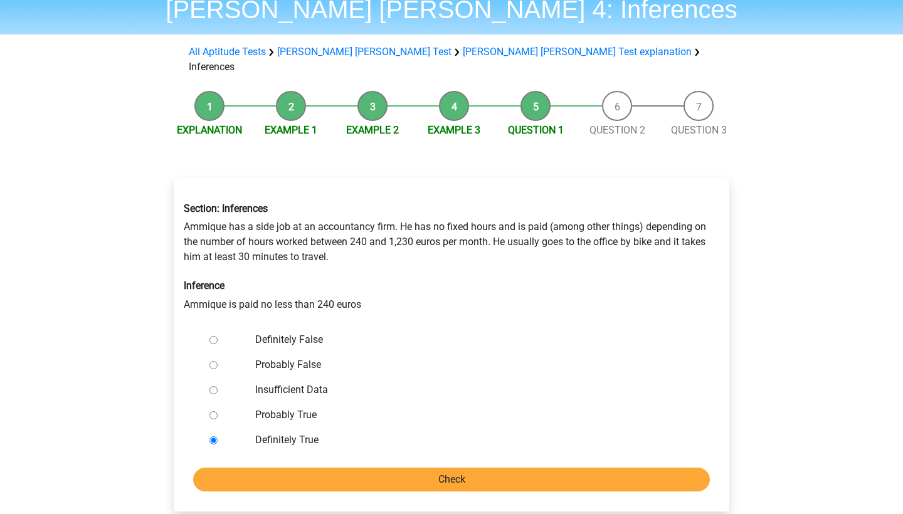
click at [339, 468] on input "Check" at bounding box center [451, 480] width 517 height 24
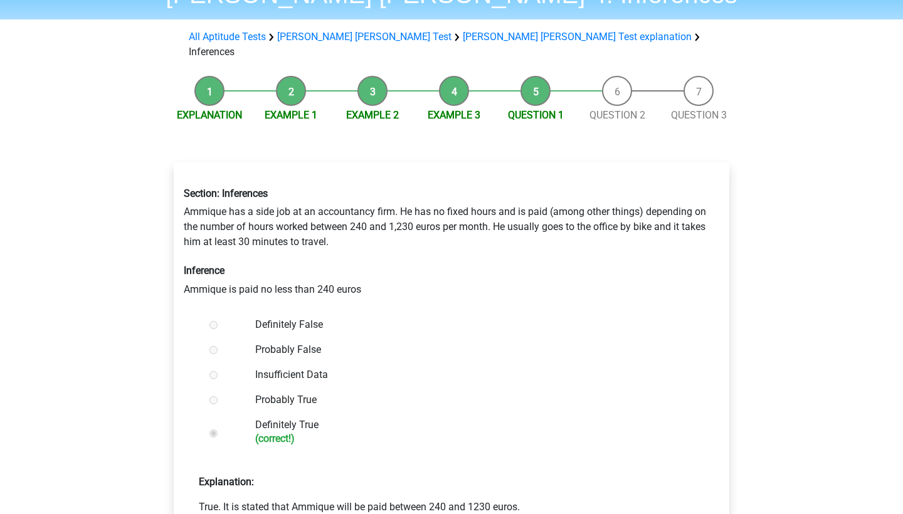
scroll to position [191, 0]
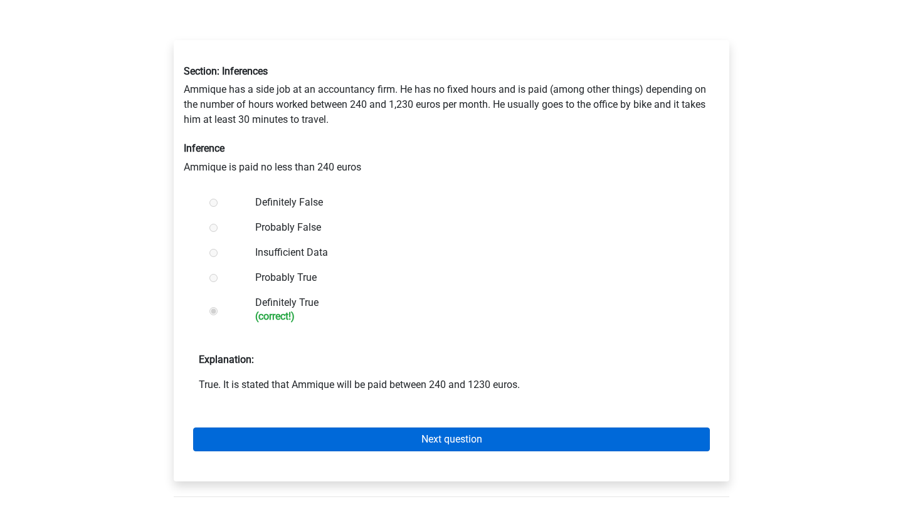
click at [361, 427] on link "Next question" at bounding box center [451, 439] width 517 height 24
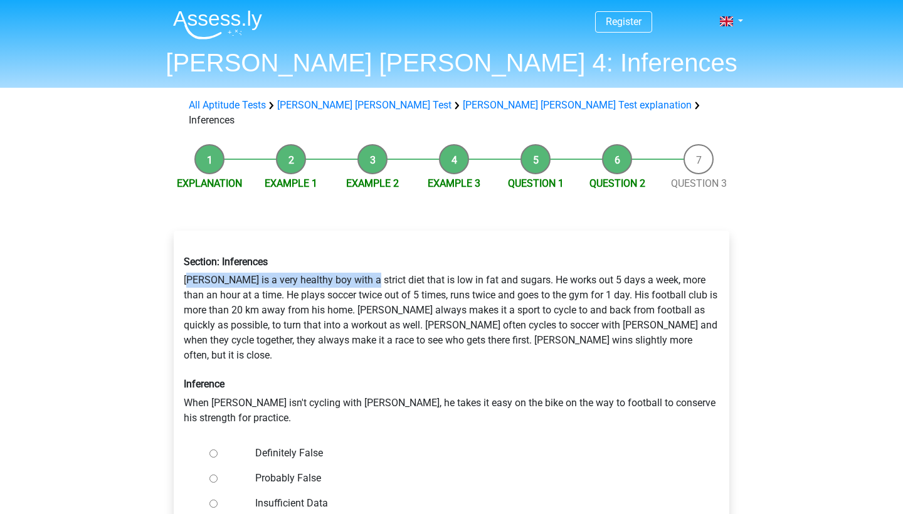
drag, startPoint x: 192, startPoint y: 262, endPoint x: 365, endPoint y: 269, distance: 172.5
click at [365, 269] on div "Section: Inferences [PERSON_NAME] is a very healthy boy with a strict diet that…" at bounding box center [451, 340] width 554 height 189
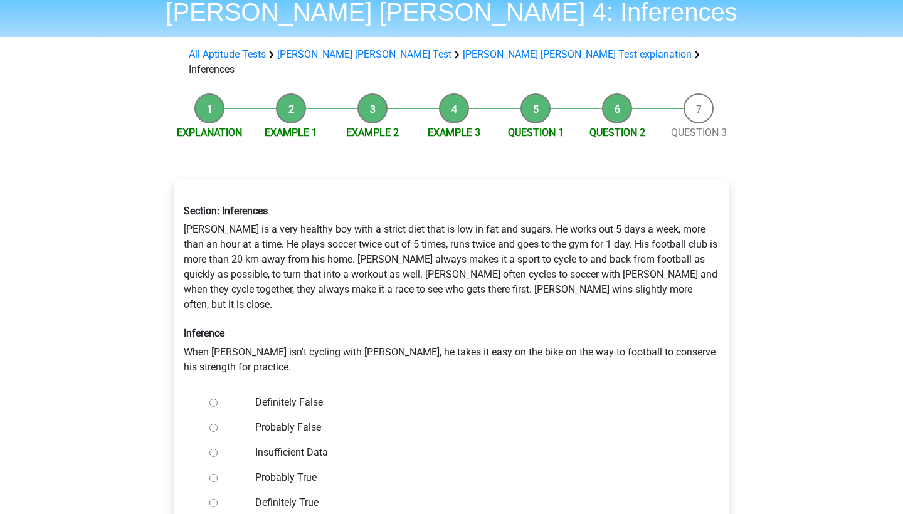
scroll to position [115, 0]
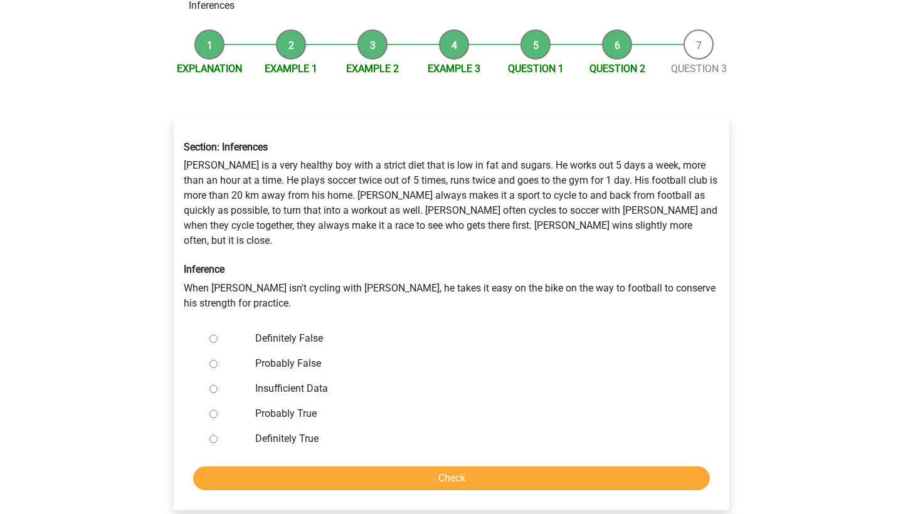
click at [284, 331] on label "Definitely False" at bounding box center [472, 338] width 434 height 15
click at [218, 335] on input "Definitely False" at bounding box center [213, 339] width 8 height 8
radio input "true"
click at [348, 466] on input "Check" at bounding box center [451, 478] width 517 height 24
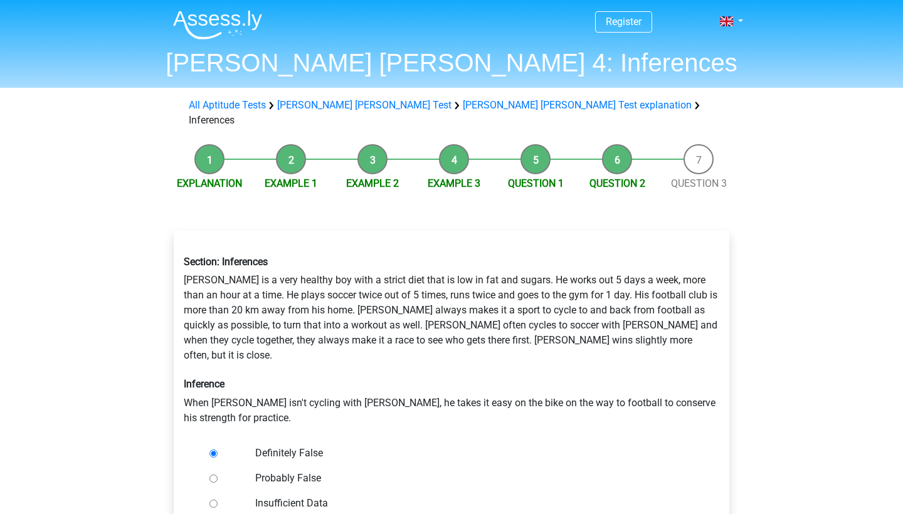
scroll to position [0, 0]
click at [407, 66] on h1 "[PERSON_NAME] [PERSON_NAME] 4: Inferences" at bounding box center [451, 63] width 577 height 30
click at [221, 9] on li at bounding box center [212, 22] width 99 height 34
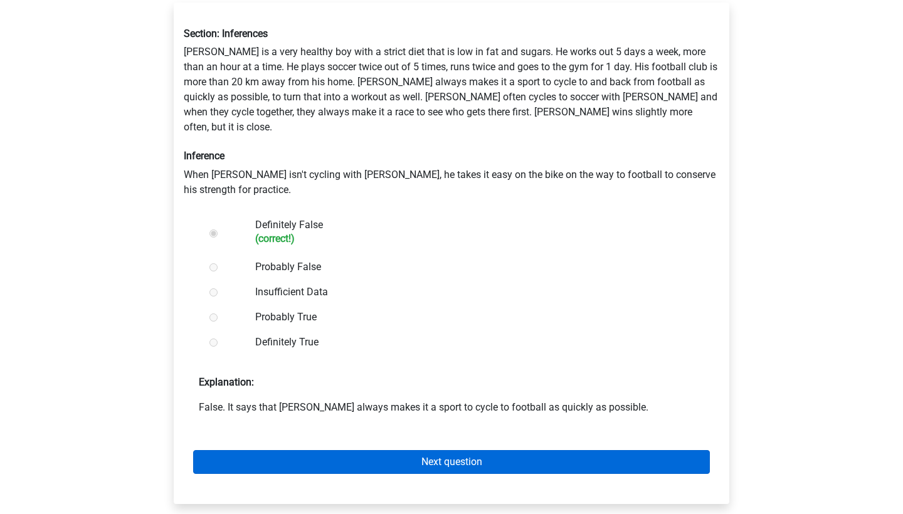
click at [360, 450] on link "Next question" at bounding box center [451, 462] width 517 height 24
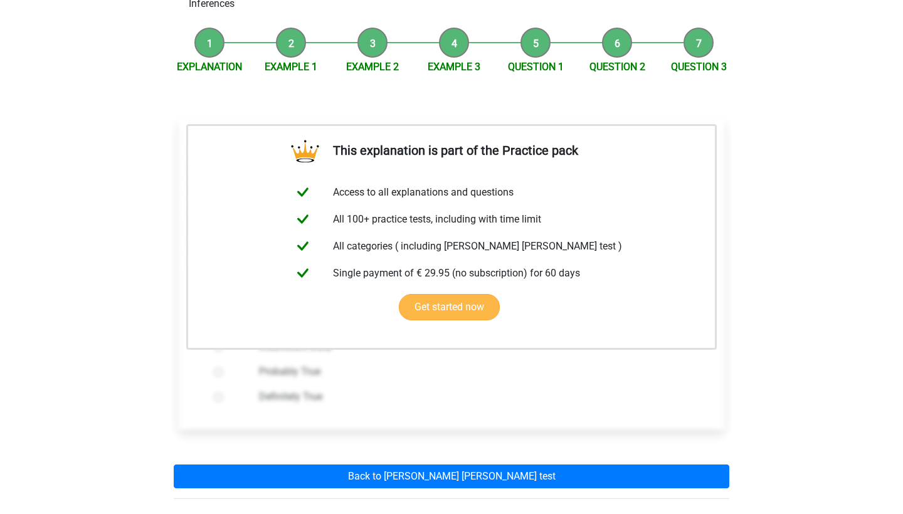
scroll to position [179, 0]
